Goal: Task Accomplishment & Management: Use online tool/utility

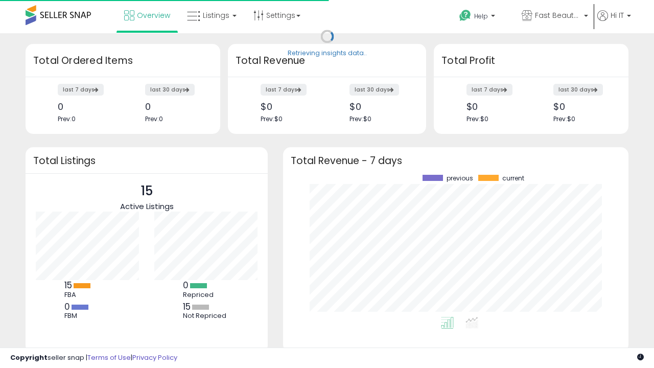
scroll to position [142, 325]
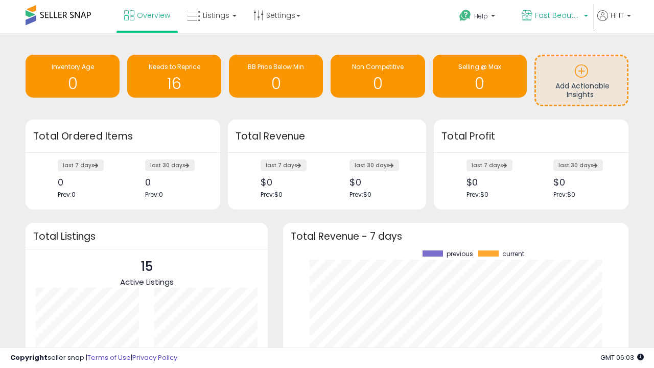
click at [554, 16] on span "Fast Beauty ([GEOGRAPHIC_DATA])" at bounding box center [558, 15] width 46 height 10
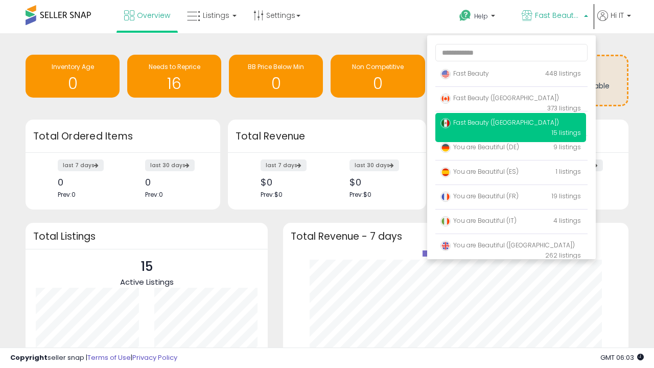
click at [510, 75] on p "Fast Beauty 448 listings" at bounding box center [510, 74] width 151 height 20
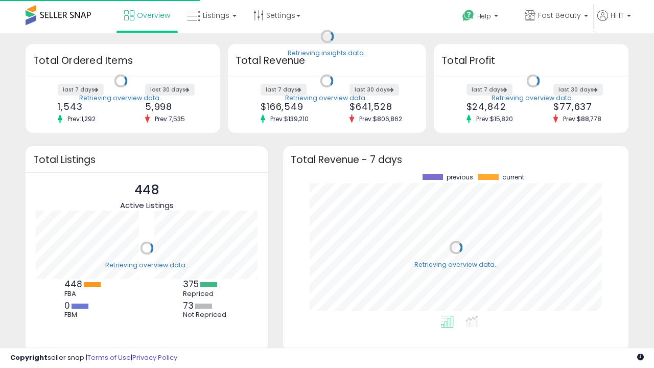
scroll to position [142, 325]
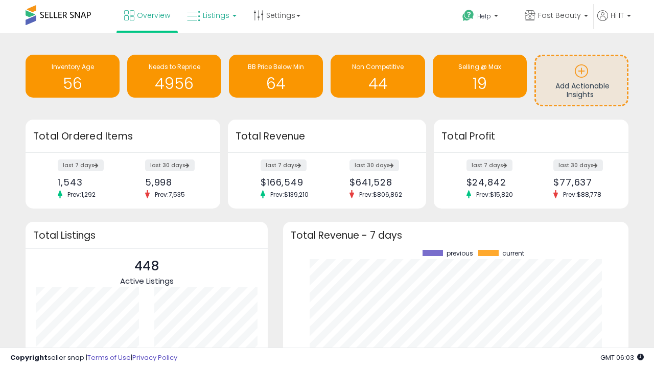
click at [210, 15] on span "Listings" at bounding box center [216, 15] width 27 height 10
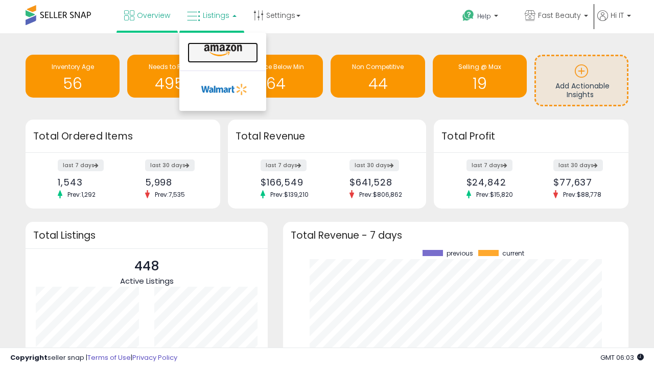
click at [222, 51] on icon at bounding box center [223, 50] width 44 height 13
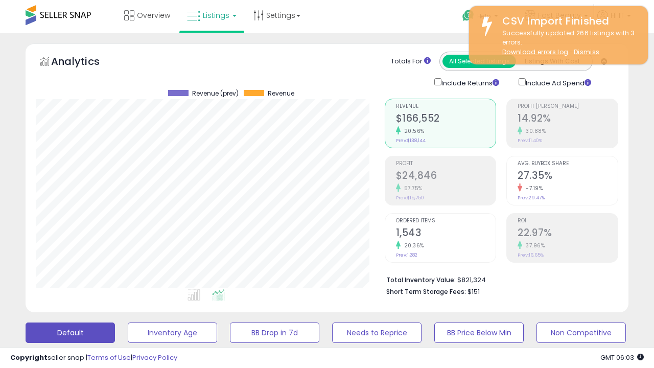
scroll to position [198, 0]
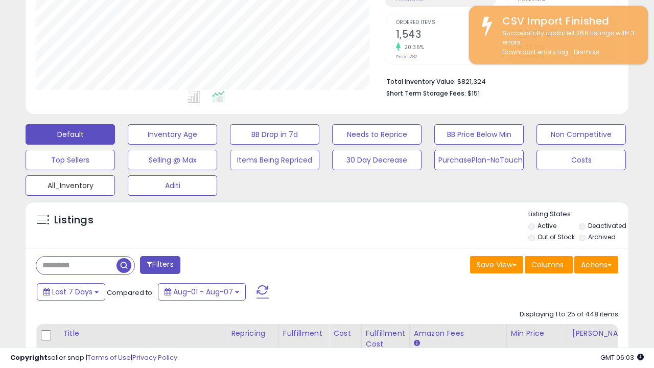
click at [128, 145] on button "All_Inventory" at bounding box center [172, 134] width 89 height 20
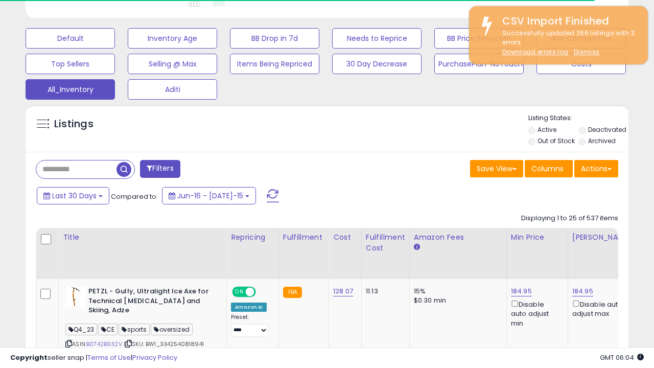
scroll to position [480, 0]
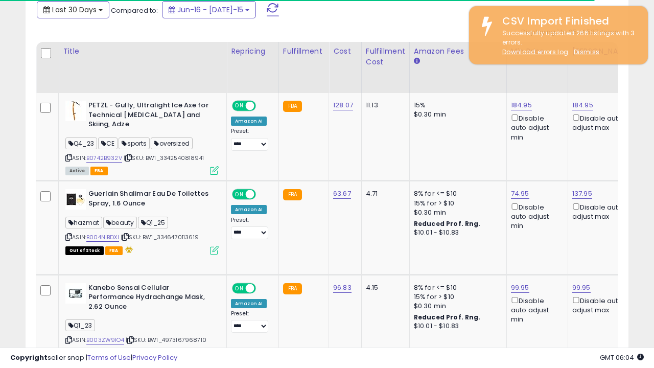
click at [65, 9] on span "Last 30 Days" at bounding box center [74, 10] width 44 height 10
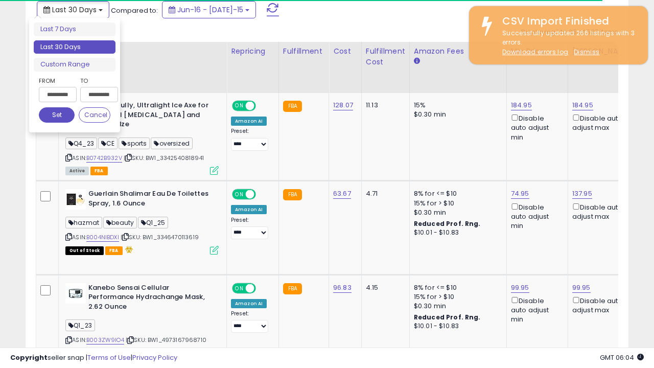
scroll to position [0, 8]
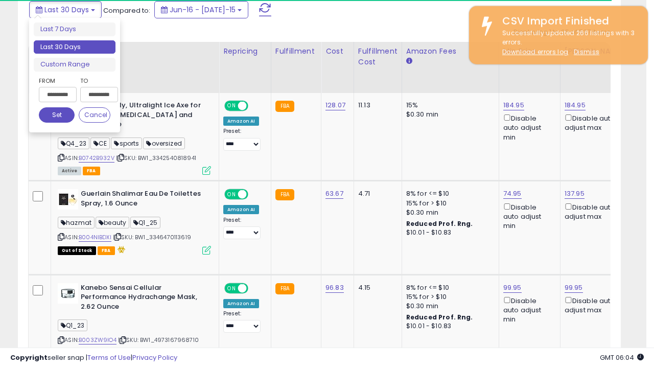
click at [75, 47] on li "Last 30 Days" at bounding box center [75, 47] width 82 height 14
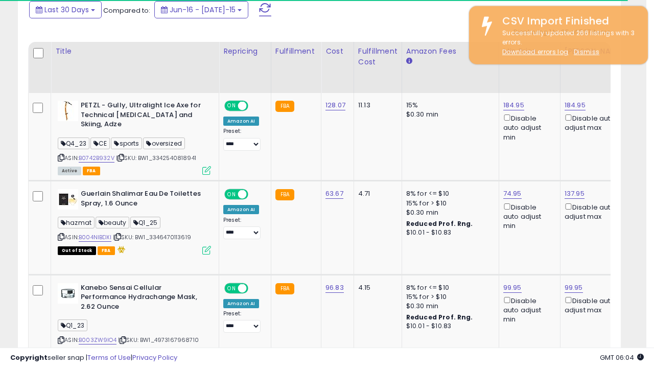
scroll to position [278, 0]
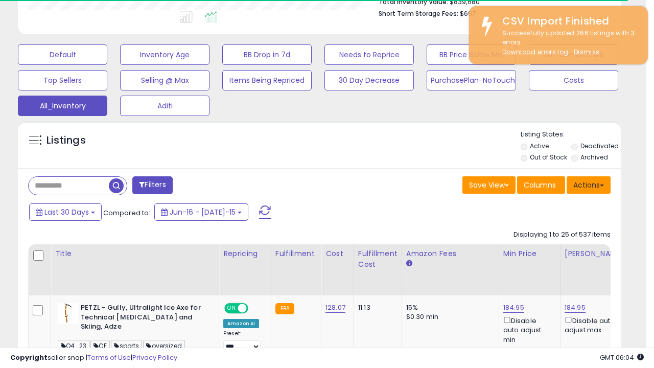
click at [588, 184] on button "Actions" at bounding box center [588, 184] width 44 height 17
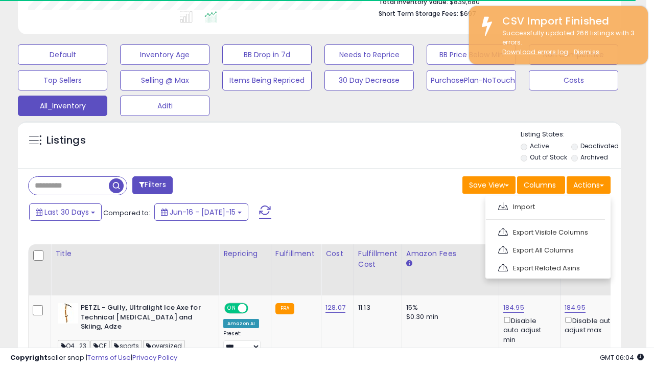
click at [546, 249] on link "Export All Columns" at bounding box center [547, 250] width 112 height 16
